Goal: Transaction & Acquisition: Purchase product/service

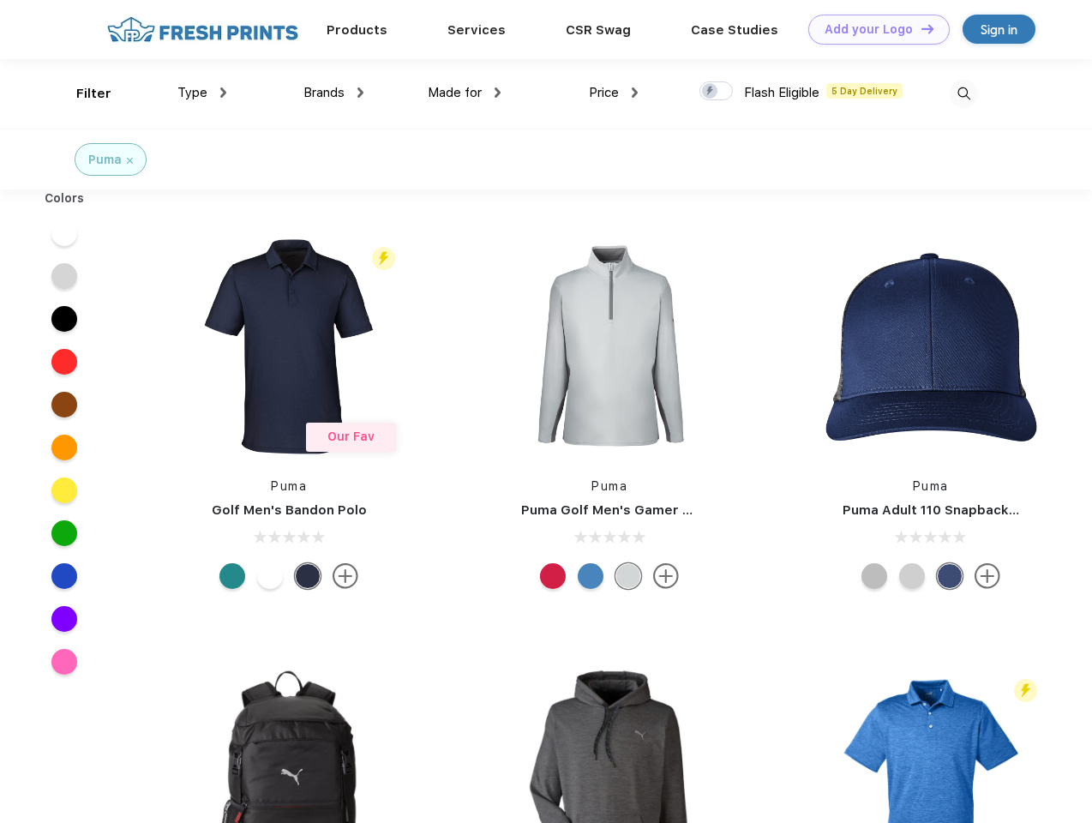
click at [873, 29] on link "Add your Logo Design Tool" at bounding box center [878, 30] width 141 height 30
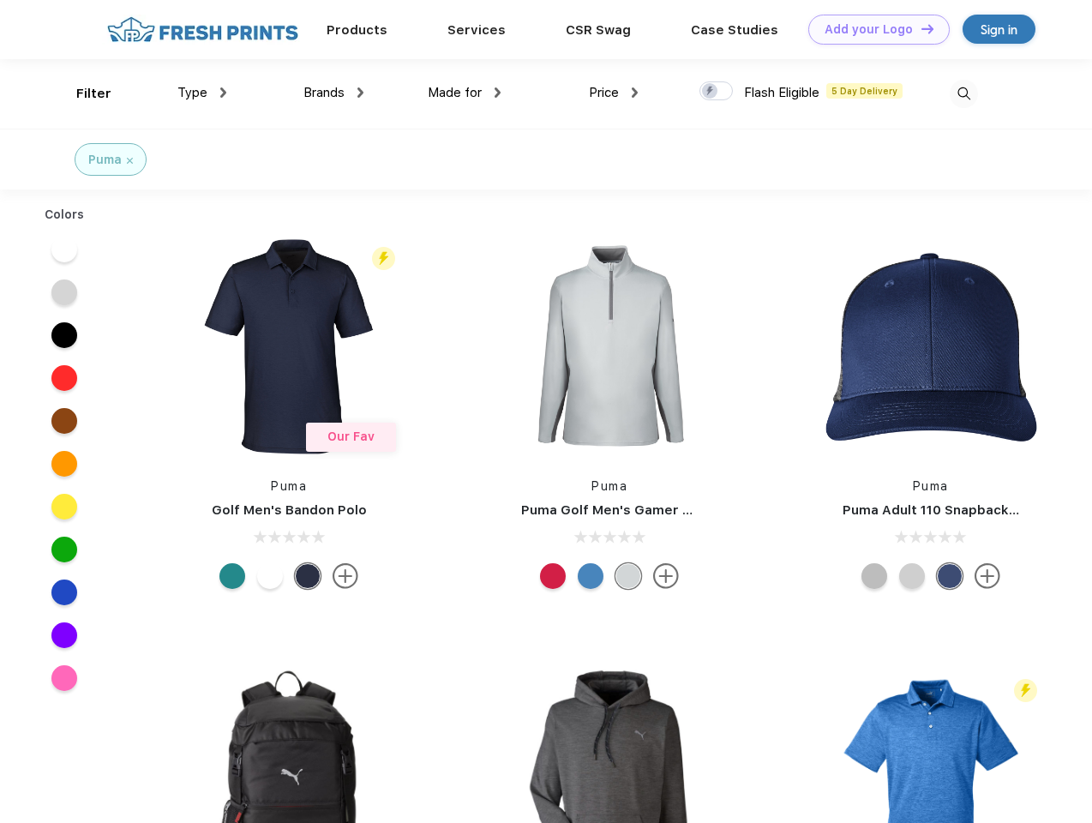
click at [0, 0] on div "Design Tool" at bounding box center [0, 0] width 0 height 0
click at [920, 28] on link "Add your Logo Design Tool" at bounding box center [878, 30] width 141 height 30
click at [82, 93] on div "Filter" at bounding box center [93, 94] width 35 height 20
click at [202, 93] on span "Type" at bounding box center [192, 92] width 30 height 15
click at [333, 93] on span "Brands" at bounding box center [323, 92] width 41 height 15
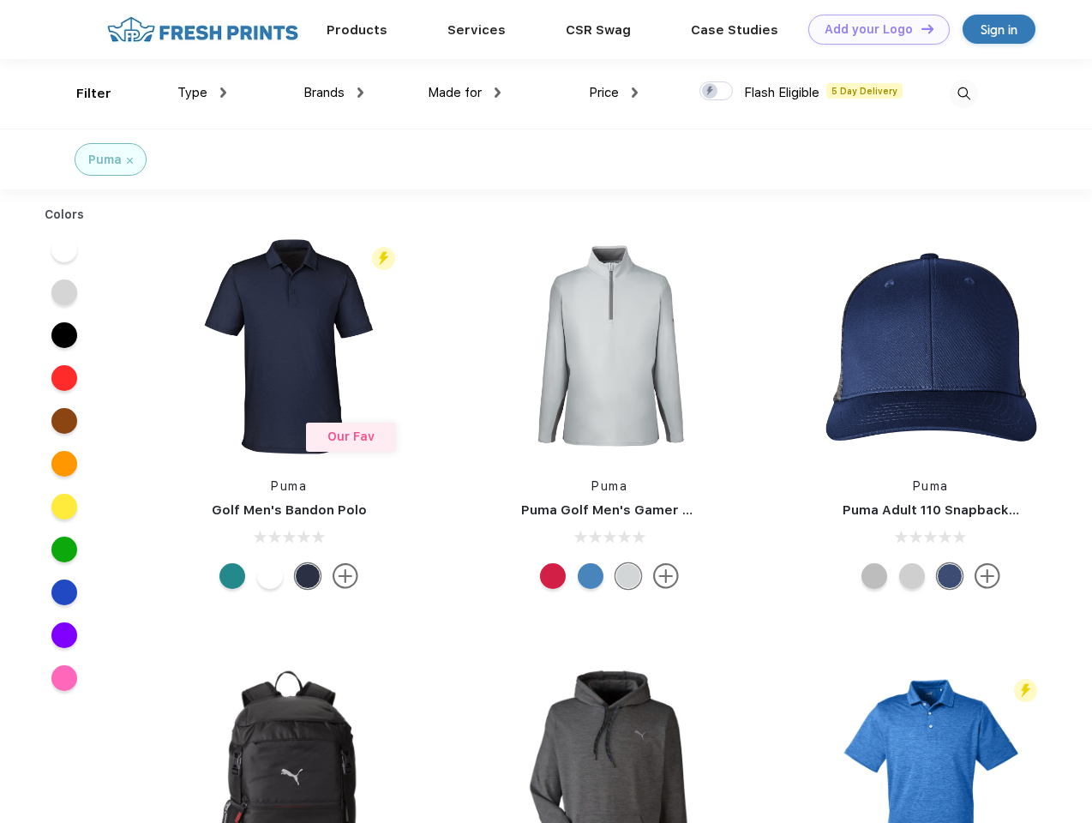
click at [465, 93] on span "Made for" at bounding box center [455, 92] width 54 height 15
click at [614, 93] on span "Price" at bounding box center [604, 92] width 30 height 15
click at [717, 92] on div at bounding box center [715, 90] width 33 height 19
click at [711, 92] on input "checkbox" at bounding box center [704, 86] width 11 height 11
click at [963, 93] on img at bounding box center [964, 94] width 28 height 28
